Goal: Entertainment & Leisure: Consume media (video, audio)

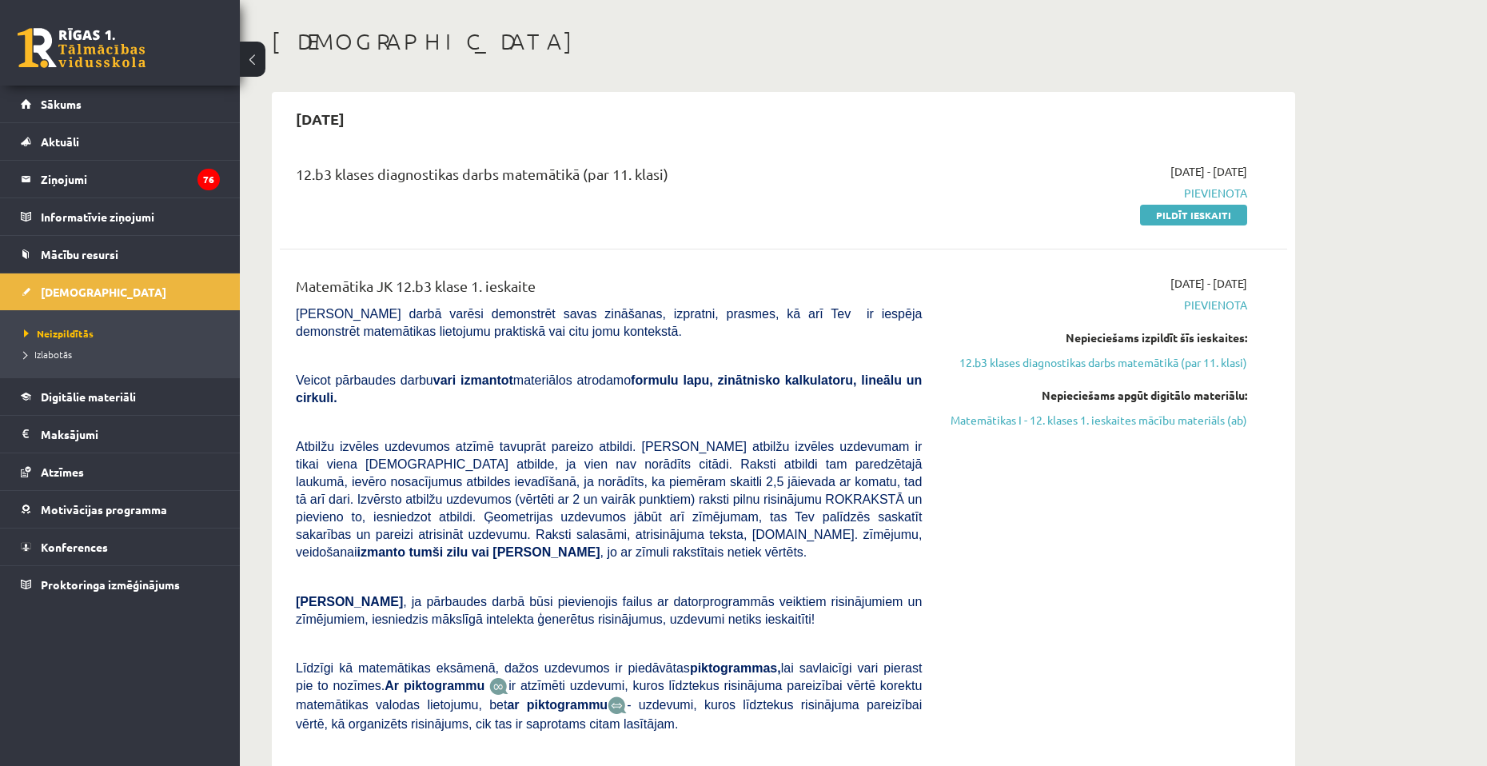
scroll to position [80, 0]
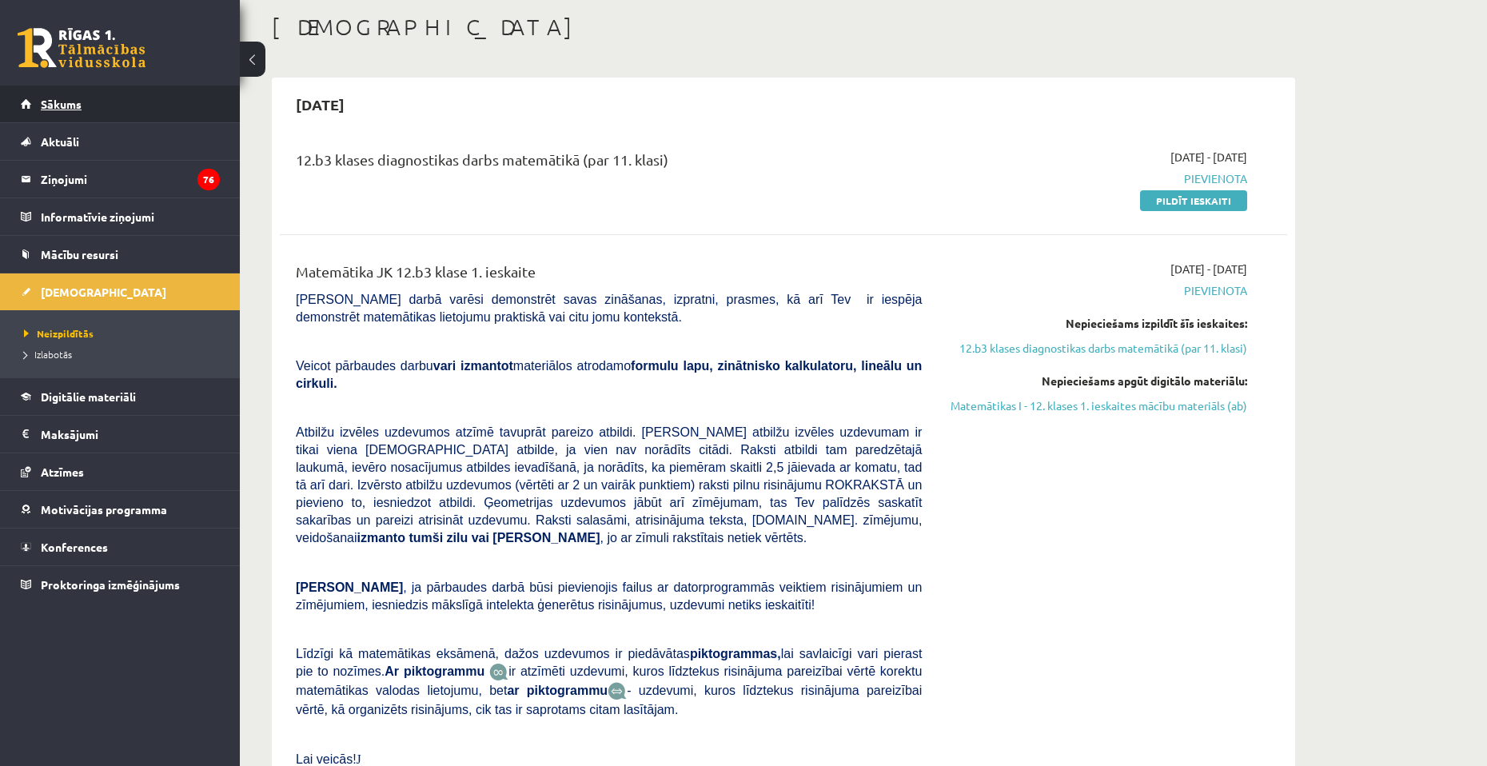
click at [73, 116] on link "Sākums" at bounding box center [120, 104] width 199 height 37
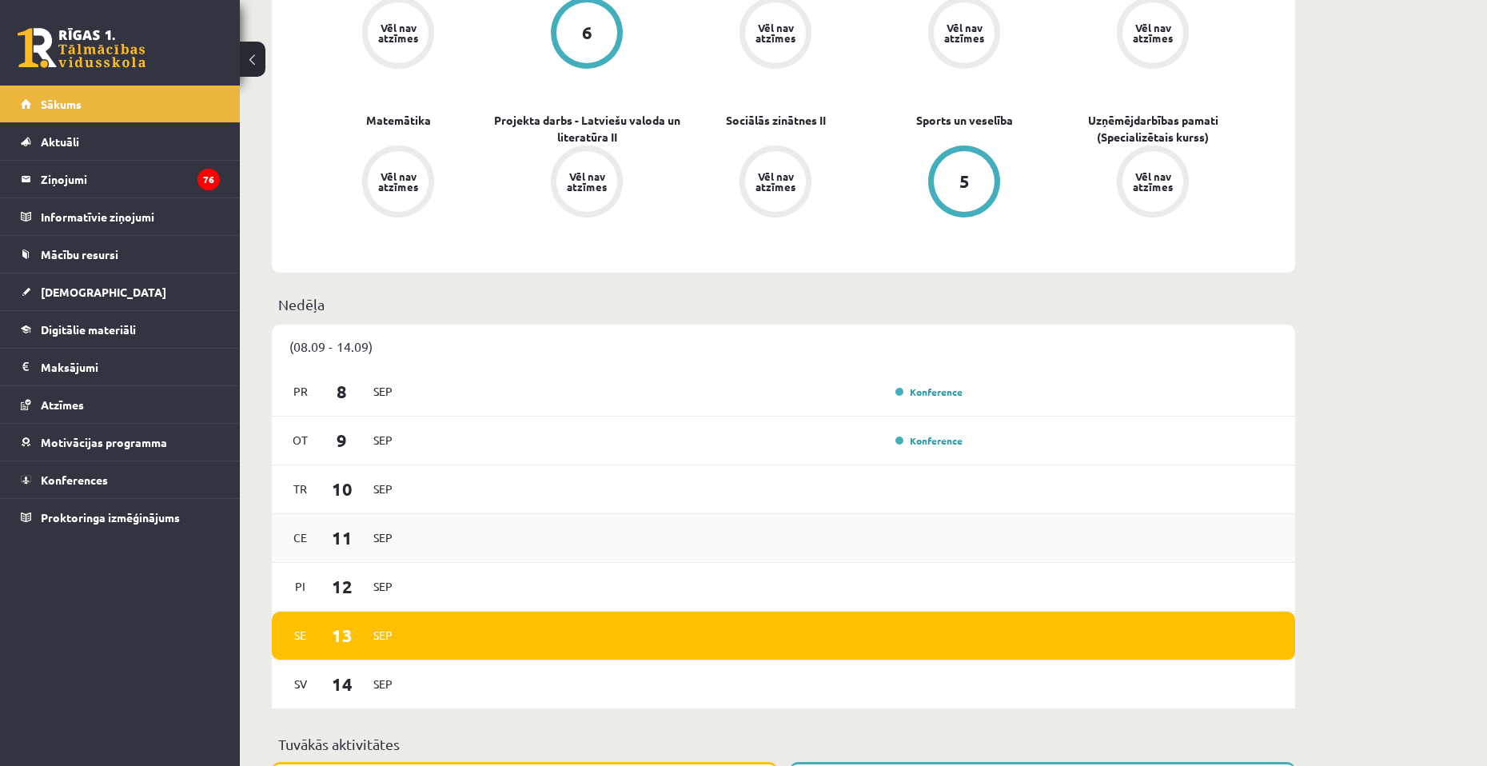
scroll to position [640, 0]
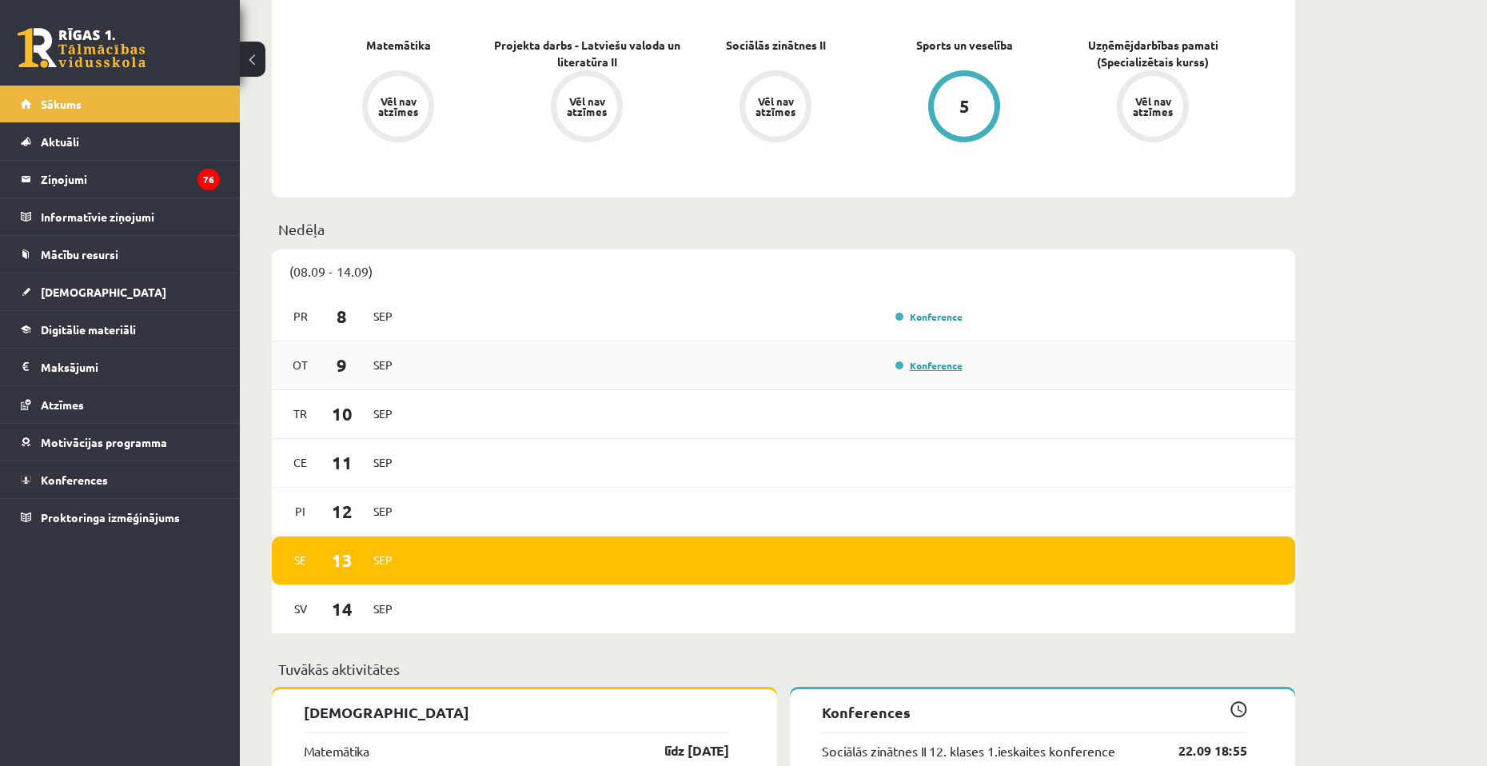
click at [926, 365] on link "Konference" at bounding box center [929, 365] width 67 height 13
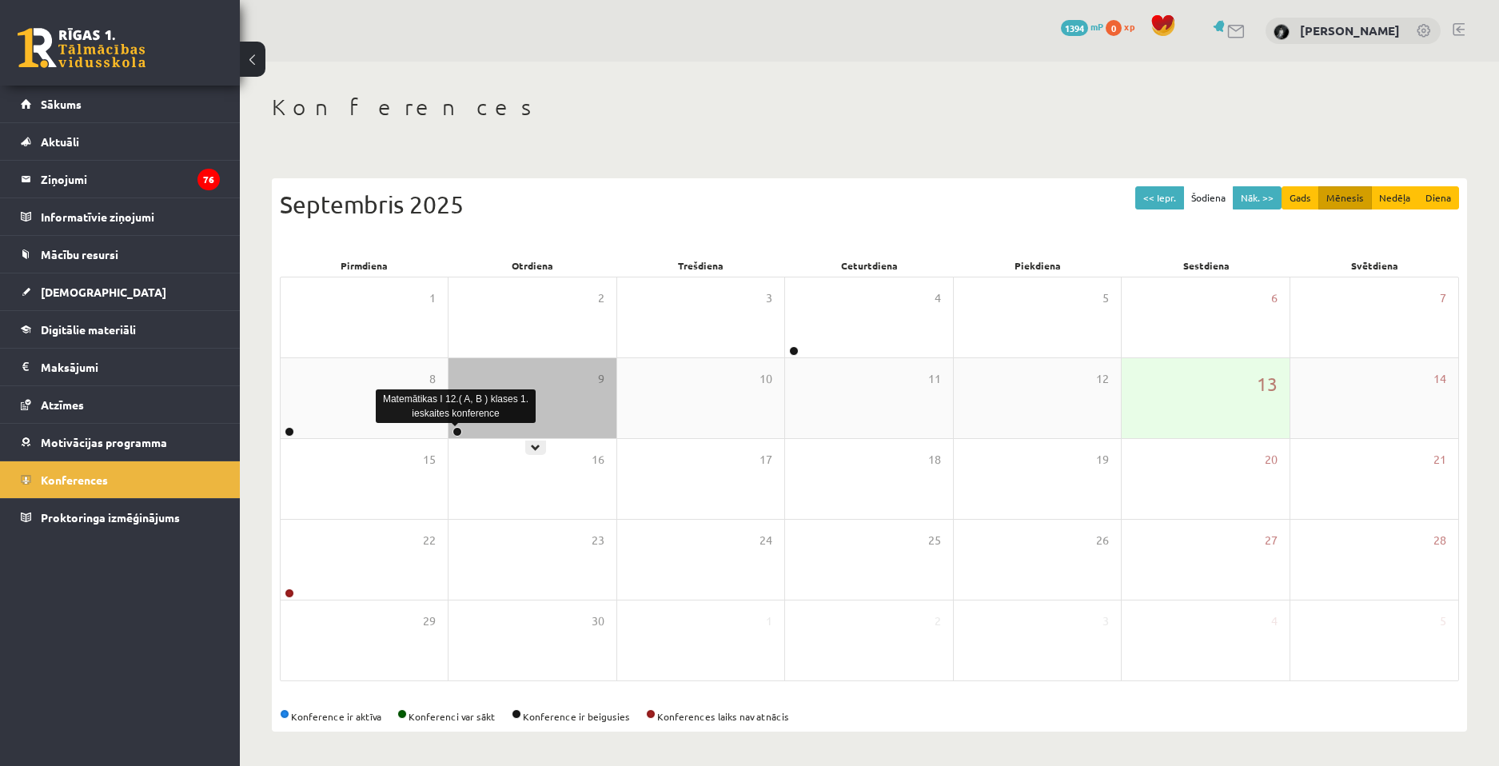
click at [459, 432] on link at bounding box center [458, 432] width 10 height 10
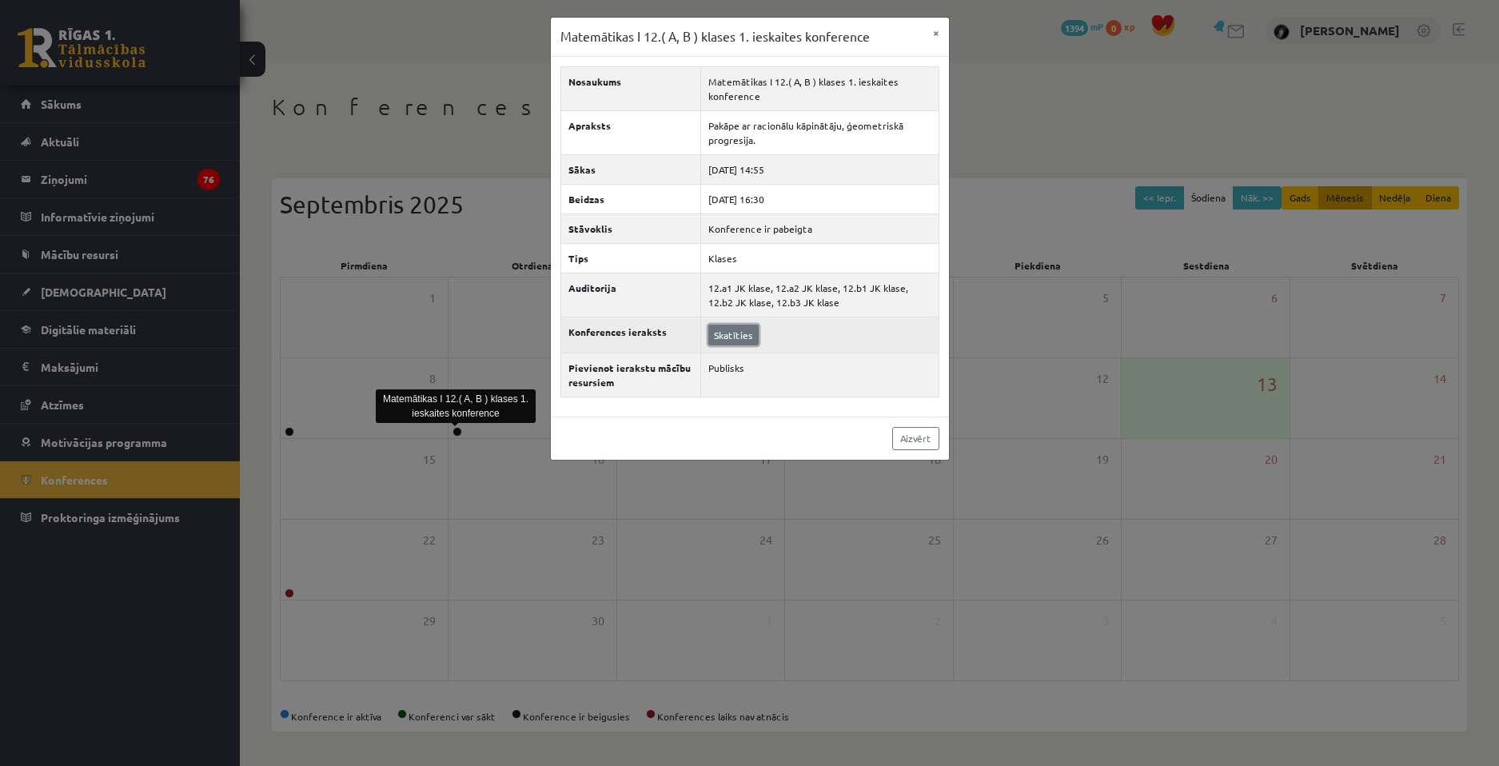
click at [727, 335] on link "Skatīties" at bounding box center [733, 335] width 50 height 21
